Goal: Task Accomplishment & Management: Complete application form

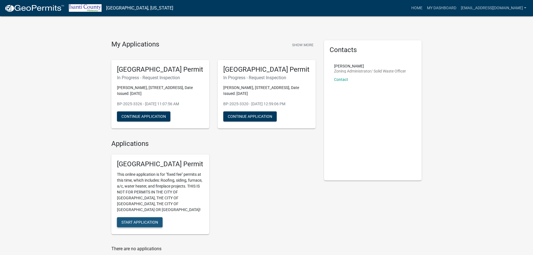
click at [150, 220] on span "Start Application" at bounding box center [140, 222] width 37 height 4
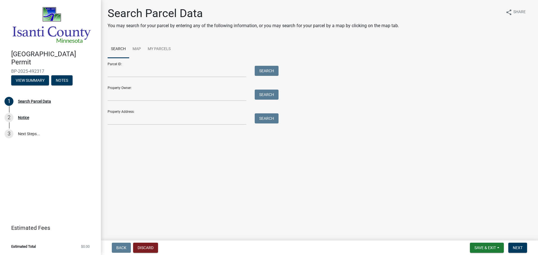
click at [123, 65] on div "Parcel ID: Search" at bounding box center [192, 67] width 168 height 19
click at [125, 70] on input "Parcel ID:" at bounding box center [177, 71] width 139 height 11
click at [148, 72] on input "Parcel ID:" at bounding box center [177, 71] width 139 height 11
click at [128, 117] on input "Property Address:" at bounding box center [177, 118] width 139 height 11
type input "[STREET_ADDRESS]"
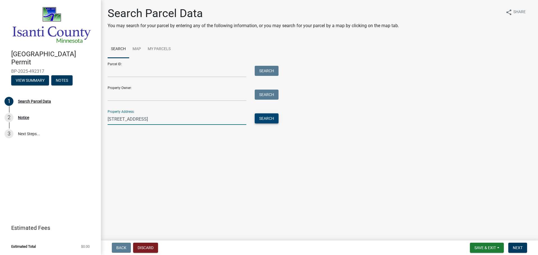
click at [268, 119] on button "Search" at bounding box center [267, 118] width 24 height 10
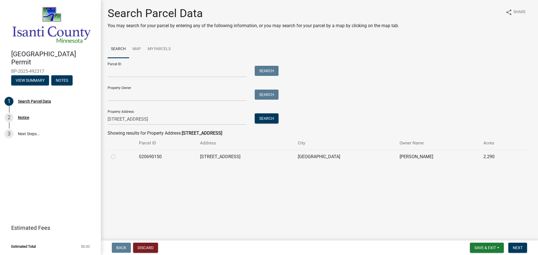
click at [118, 153] on label at bounding box center [118, 153] width 0 height 0
click at [118, 157] on input "radio" at bounding box center [120, 155] width 4 height 4
radio input "true"
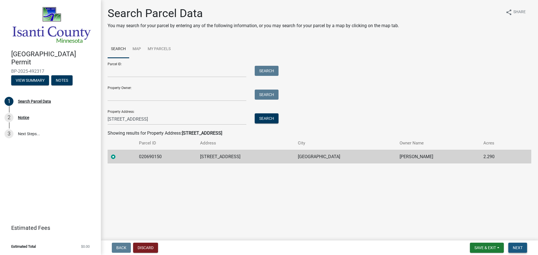
click at [518, 246] on span "Next" at bounding box center [517, 248] width 10 height 4
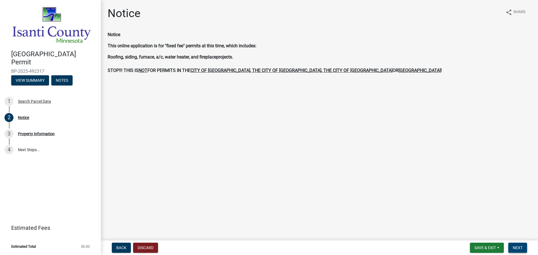
click at [515, 246] on span "Next" at bounding box center [517, 248] width 10 height 4
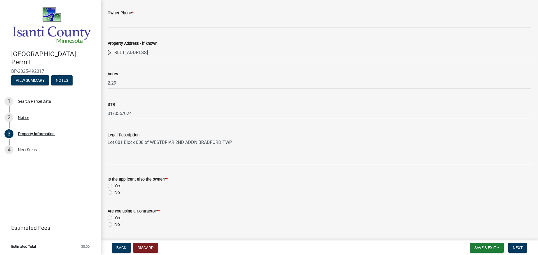
scroll to position [138, 0]
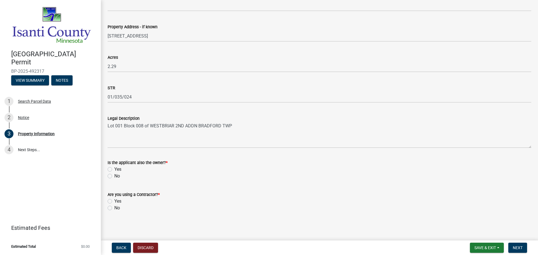
click at [112, 176] on div "No" at bounding box center [319, 176] width 423 height 7
click at [114, 177] on label "No" at bounding box center [117, 176] width 6 height 7
click at [114, 176] on input "No" at bounding box center [116, 175] width 4 height 4
radio input "true"
click at [114, 202] on label "Yes" at bounding box center [117, 201] width 7 height 7
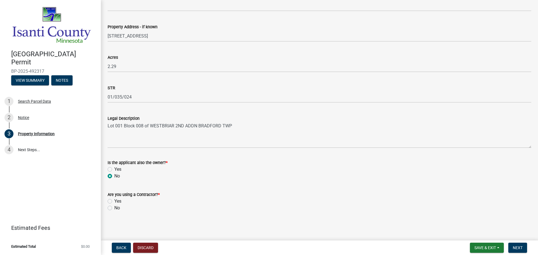
click at [114, 202] on input "Yes" at bounding box center [116, 200] width 4 height 4
radio input "true"
drag, startPoint x: 520, startPoint y: 246, endPoint x: 468, endPoint y: 216, distance: 60.5
click at [518, 244] on button "Next" at bounding box center [517, 248] width 19 height 10
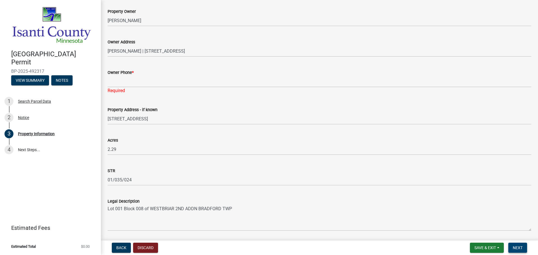
scroll to position [4, 0]
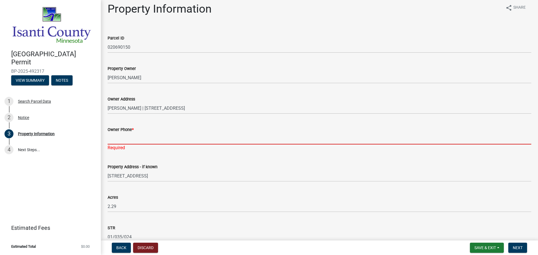
click at [148, 137] on input "Owner Phone *" at bounding box center [319, 138] width 423 height 11
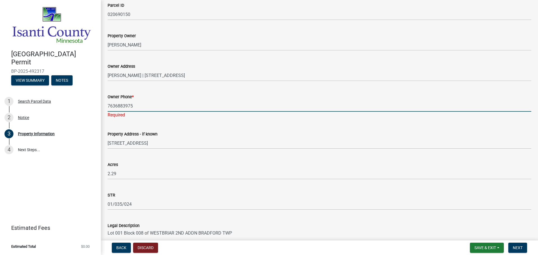
scroll to position [88, 0]
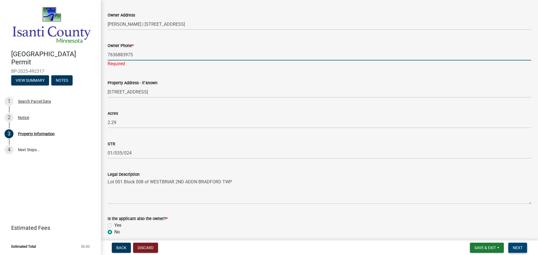
type input "7636883975"
click at [524, 249] on button "Next" at bounding box center [517, 248] width 19 height 10
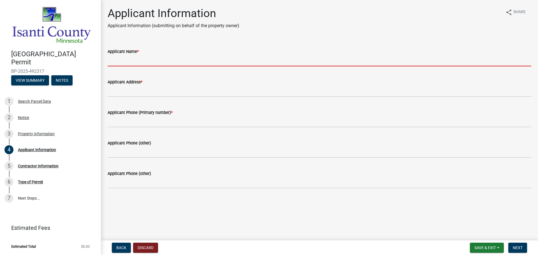
click at [150, 63] on input "Applicant Name *" at bounding box center [319, 60] width 423 height 11
type input "Deans Home Services"
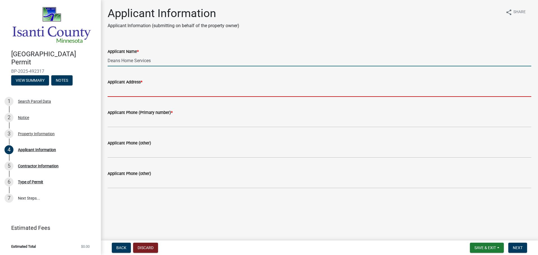
click at [156, 90] on input "Applicant Address *" at bounding box center [319, 90] width 423 height 11
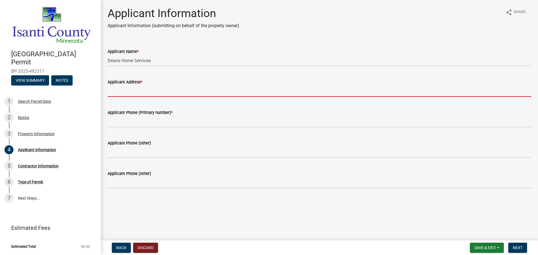
type input "[STREET_ADDRESS]"
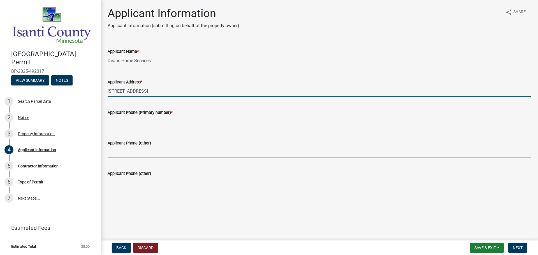
type input "7634281321"
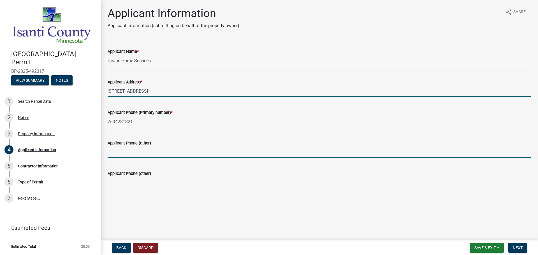
click at [158, 150] on input "Applicant Phone (other)" at bounding box center [319, 151] width 423 height 11
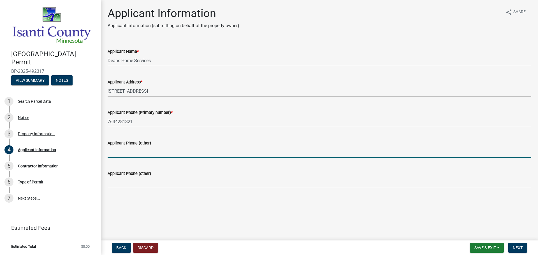
type input "7636202813"
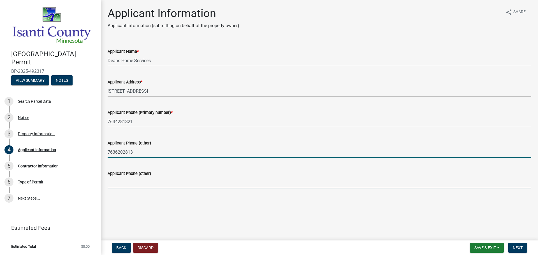
click at [153, 182] on input "Applicant Phone (other)" at bounding box center [319, 182] width 423 height 11
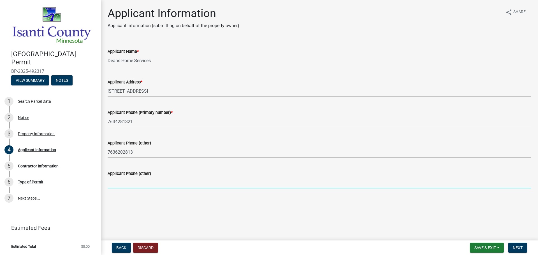
click at [291, 221] on main "Applicant Information Applicant Information (submitting on behalf of the proper…" at bounding box center [319, 119] width 437 height 238
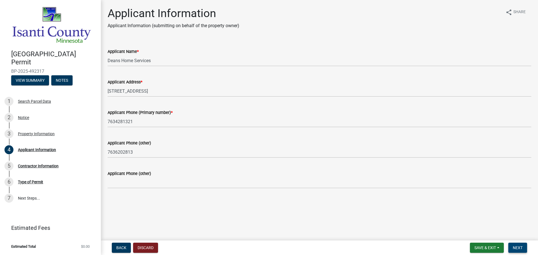
drag, startPoint x: 521, startPoint y: 247, endPoint x: 446, endPoint y: 221, distance: 79.2
click at [521, 246] on span "Next" at bounding box center [517, 248] width 10 height 4
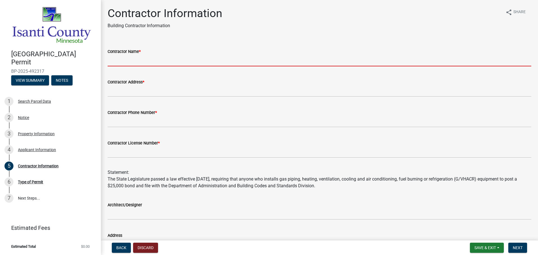
click at [151, 61] on input "Contractor Name *" at bounding box center [319, 60] width 423 height 11
type input "Deans Home Services"
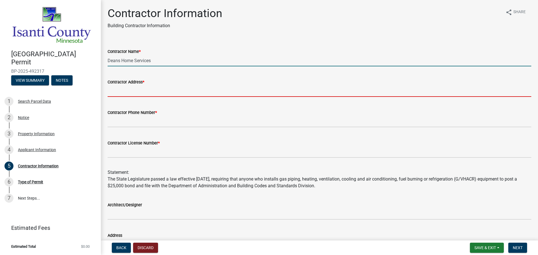
type input "[STREET_ADDRESS]"
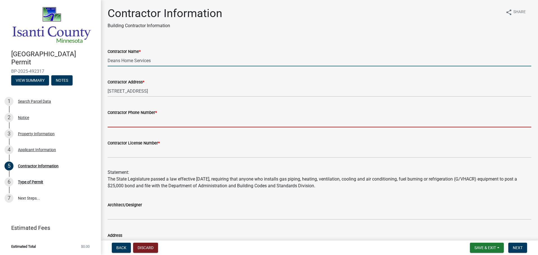
type input "7634281321"
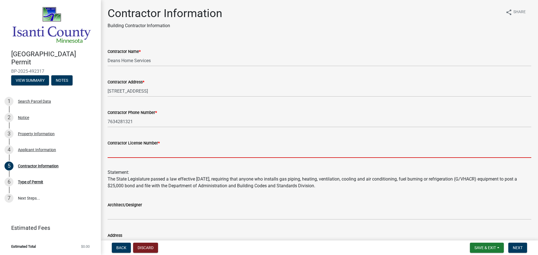
click at [160, 150] on input "Contractor License Number *" at bounding box center [319, 151] width 423 height 11
type input "MB100200"
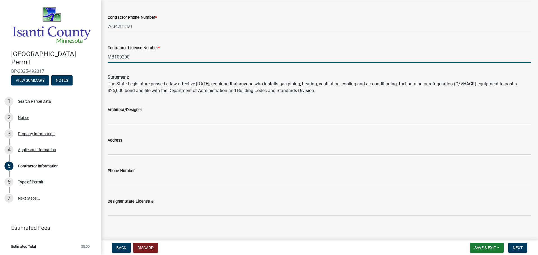
scroll to position [99, 0]
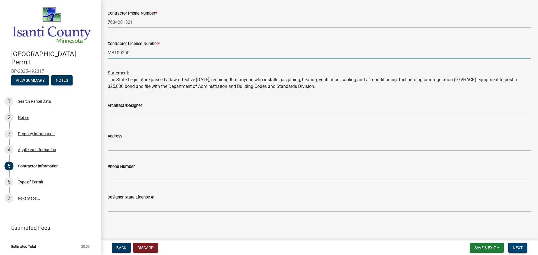
drag, startPoint x: 524, startPoint y: 248, endPoint x: 319, endPoint y: 176, distance: 217.5
click at [524, 247] on button "Next" at bounding box center [517, 248] width 19 height 10
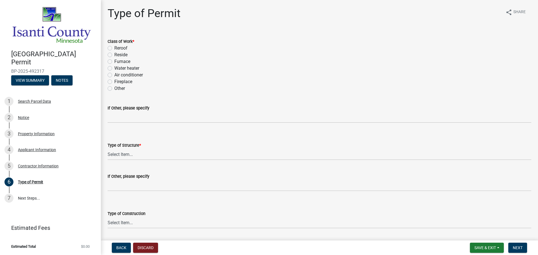
click at [114, 62] on label "Furnace" at bounding box center [122, 61] width 16 height 7
click at [114, 62] on input "Furnace" at bounding box center [116, 60] width 4 height 4
radio input "true"
click at [129, 155] on select "Select Item... Accessory Commercial Single Family Agricultural Other N/A" at bounding box center [319, 154] width 423 height 11
click at [108, 149] on select "Select Item... Accessory Commercial Single Family Agricultural Other N/A" at bounding box center [319, 154] width 423 height 11
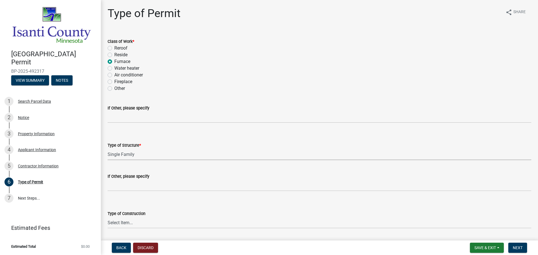
select select "eb4da8a3-282e-4d3e-a231-485219132635"
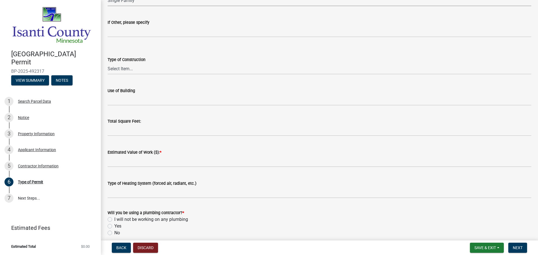
scroll to position [211, 0]
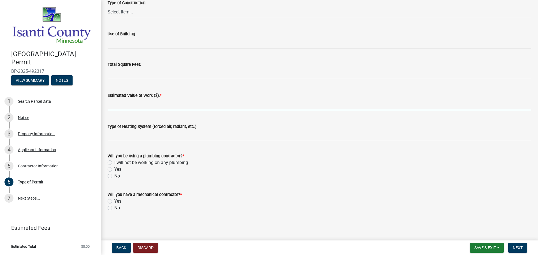
click at [160, 103] on input "text" at bounding box center [319, 104] width 423 height 11
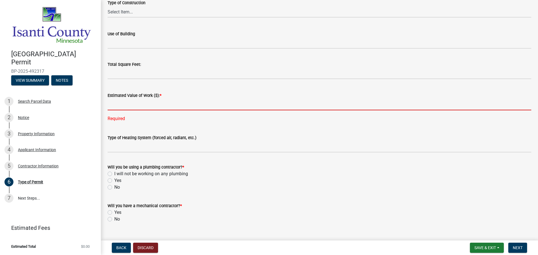
click at [140, 105] on input "text" at bounding box center [319, 104] width 423 height 11
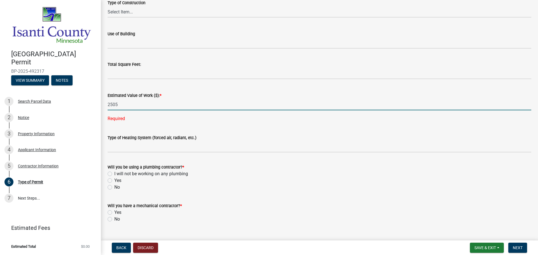
type input "2505"
click at [110, 175] on div "Will you be using a plumbing contractor? * I will not be working on any plumbin…" at bounding box center [319, 177] width 423 height 27
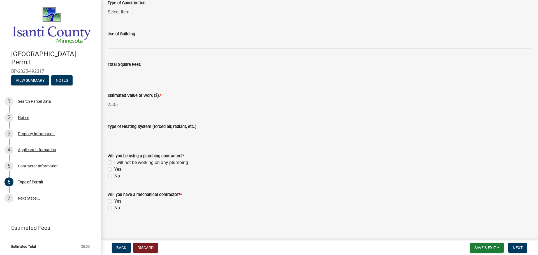
click at [114, 164] on label "I will not be working on any plumbing" at bounding box center [151, 162] width 74 height 7
click at [114, 163] on input "I will not be working on any plumbing" at bounding box center [116, 161] width 4 height 4
radio input "true"
click at [114, 202] on label "Yes" at bounding box center [117, 201] width 7 height 7
click at [114, 202] on input "Yes" at bounding box center [116, 200] width 4 height 4
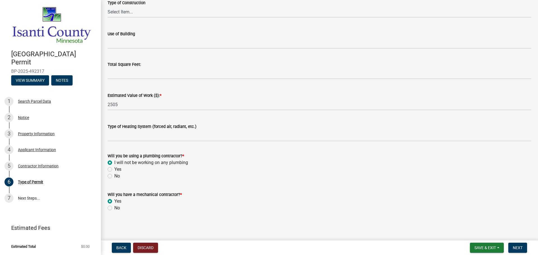
radio input "true"
drag, startPoint x: 521, startPoint y: 247, endPoint x: 361, endPoint y: 172, distance: 176.5
click at [521, 246] on span "Next" at bounding box center [517, 248] width 10 height 4
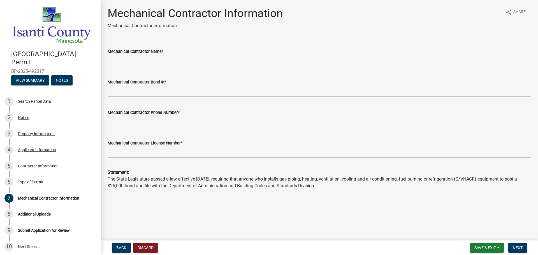
click at [150, 62] on input "Mechanical Contractor Name *" at bounding box center [319, 60] width 423 height 11
type input "Deans Home Services"
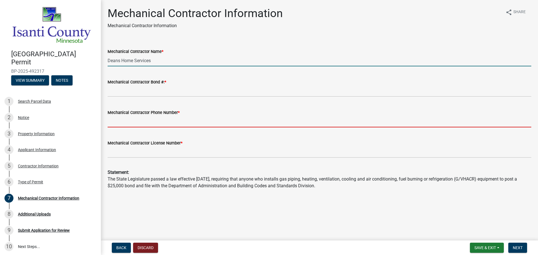
type input "7634281321"
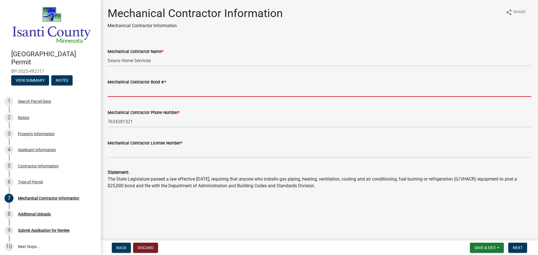
click at [160, 90] on input "Mechanical Contractor Bond #: *" at bounding box center [319, 90] width 423 height 11
type input "MB100200"
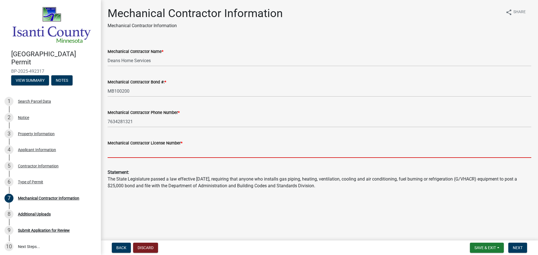
click at [155, 152] on input "Mechanical Contractor License Number *" at bounding box center [319, 151] width 423 height 11
type input "MB100200"
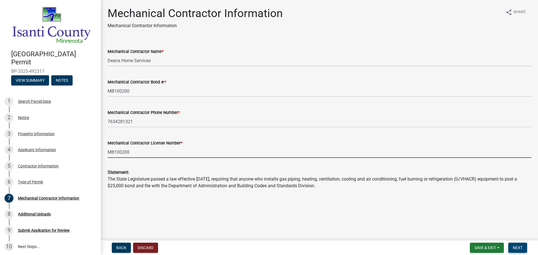
drag, startPoint x: 514, startPoint y: 247, endPoint x: 377, endPoint y: 203, distance: 143.8
click at [515, 247] on span "Next" at bounding box center [517, 248] width 10 height 4
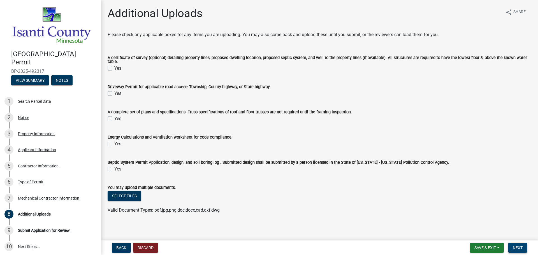
click at [518, 247] on span "Next" at bounding box center [517, 248] width 10 height 4
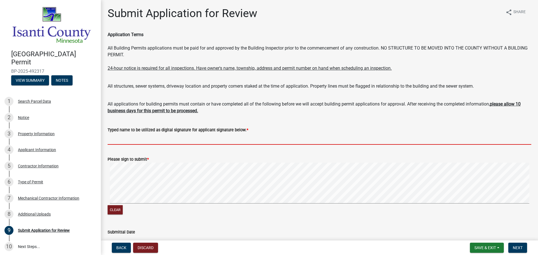
click at [139, 139] on input "Typed name to be utilized as digital signature for applicant signature below. *" at bounding box center [319, 138] width 423 height 11
type input "[PERSON_NAME]"
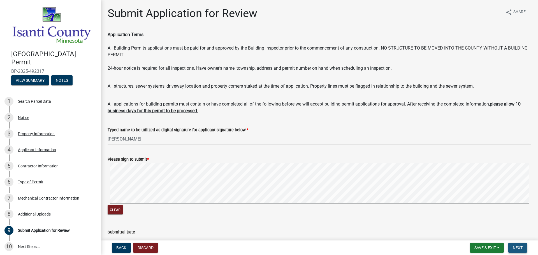
click at [524, 245] on button "Next" at bounding box center [517, 248] width 19 height 10
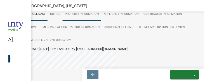
scroll to position [53, 0]
